Goal: Information Seeking & Learning: Check status

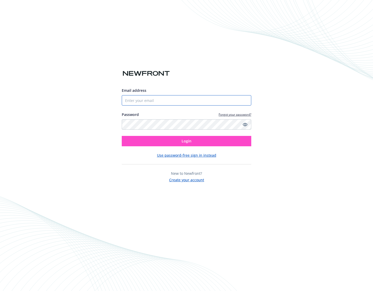
type input "[PERSON_NAME][EMAIL_ADDRESS][DOMAIN_NAME]"
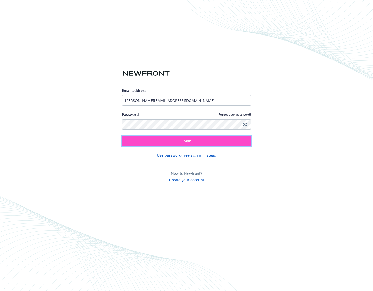
click at [183, 140] on span "Login" at bounding box center [187, 140] width 10 height 5
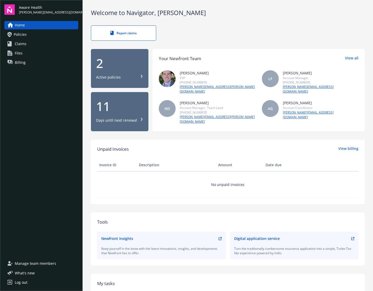
click at [116, 75] on div "Active policies" at bounding box center [108, 77] width 25 height 5
